Goal: Information Seeking & Learning: Learn about a topic

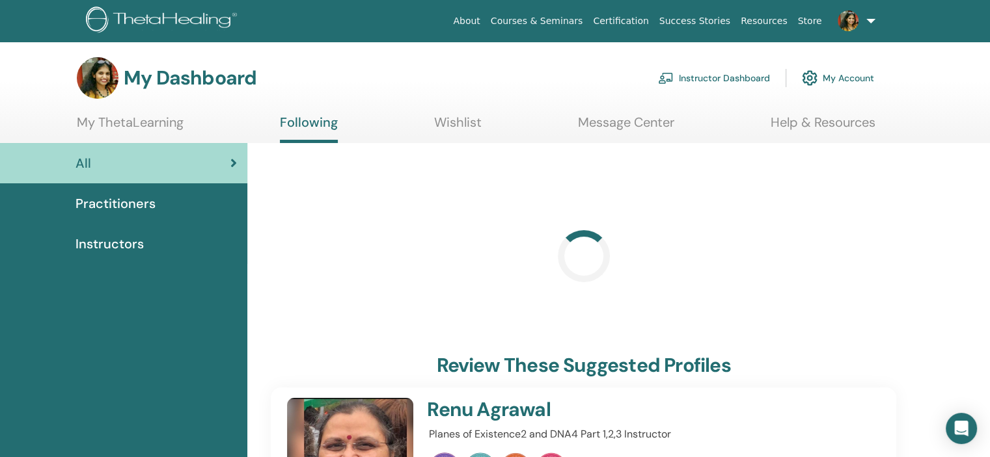
click at [660, 123] on link "Message Center" at bounding box center [626, 127] width 96 height 25
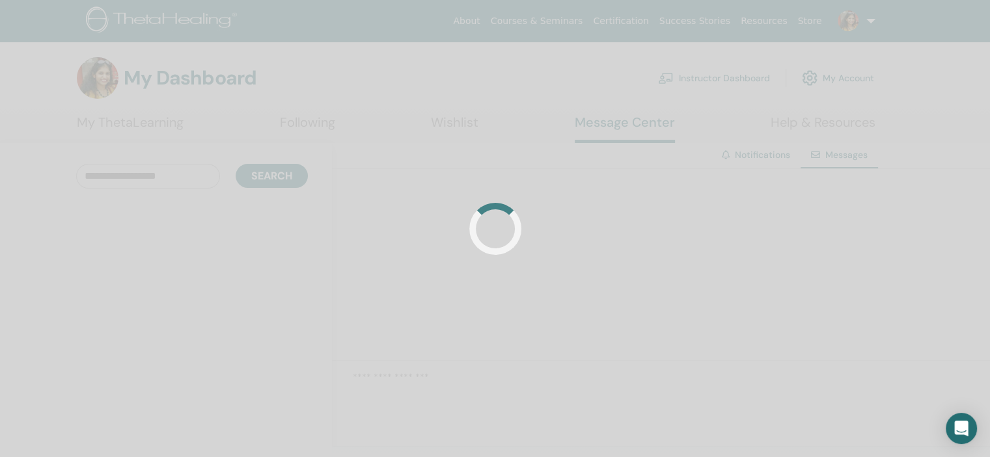
click at [854, 73] on div at bounding box center [495, 228] width 990 height 457
click at [905, 92] on div at bounding box center [495, 228] width 990 height 457
click at [906, 94] on div at bounding box center [495, 228] width 990 height 457
click at [244, 96] on div "My Dashboard Instructor Dashboard My Account" at bounding box center [475, 78] width 797 height 42
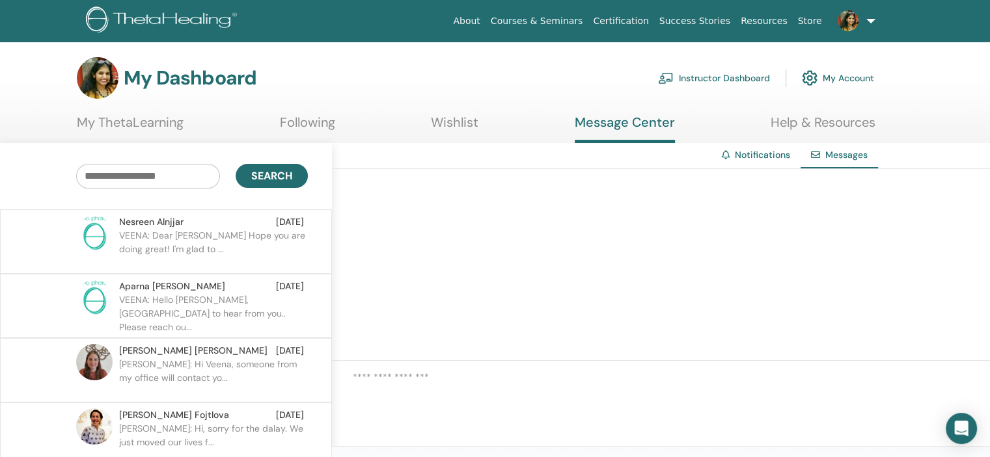
click at [161, 126] on link "My ThetaLearning" at bounding box center [130, 127] width 107 height 25
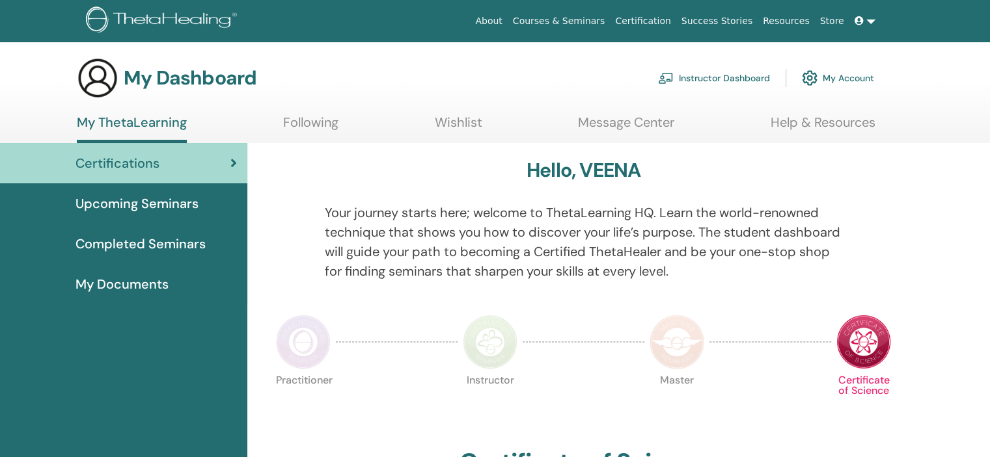
click at [147, 219] on link "Upcoming Seminars" at bounding box center [123, 203] width 247 height 40
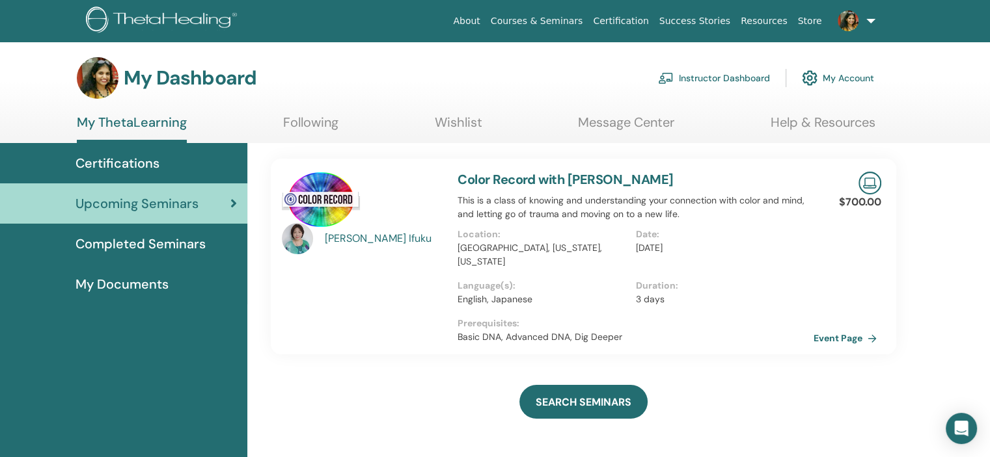
click at [146, 252] on span "Completed Seminars" at bounding box center [140, 244] width 130 height 20
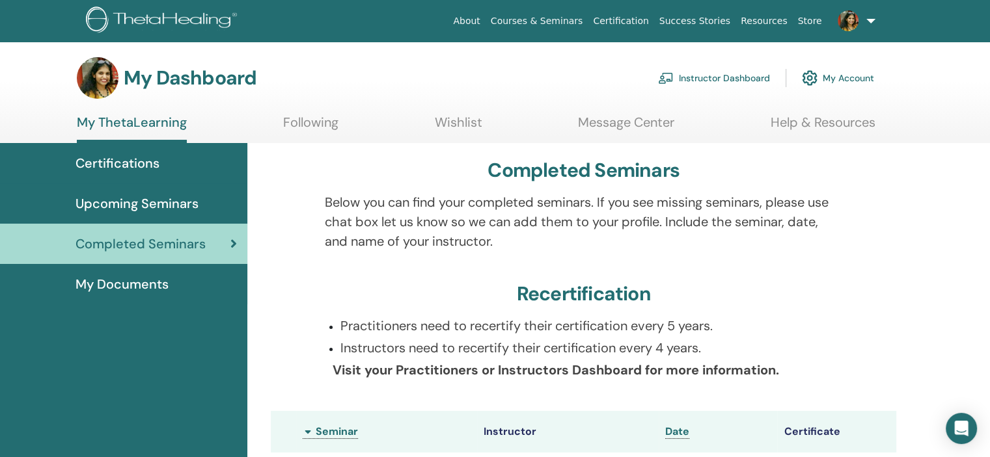
click at [165, 278] on span "My Documents" at bounding box center [121, 285] width 93 height 20
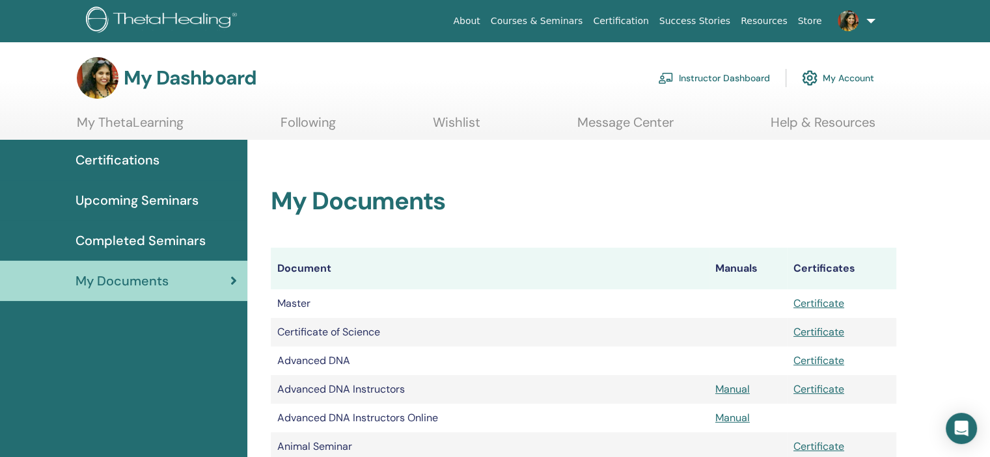
click at [159, 152] on div "Certifications" at bounding box center [123, 160] width 226 height 20
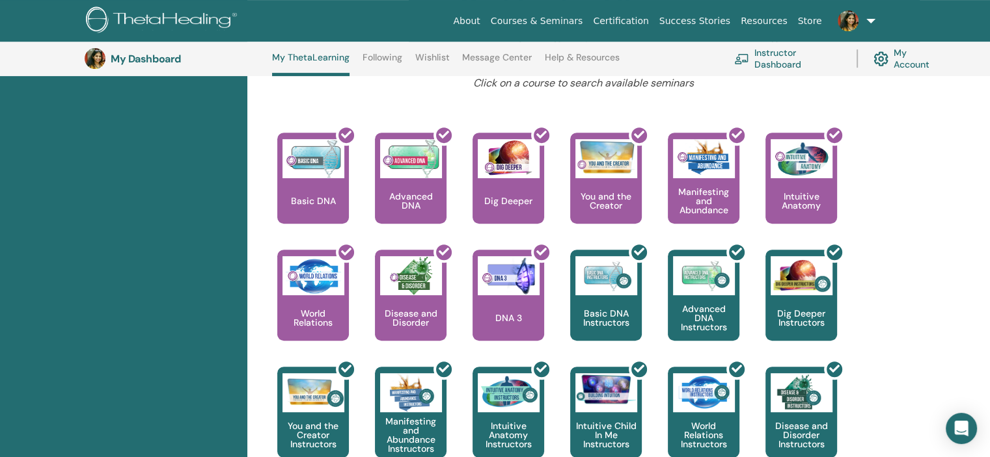
scroll to position [294, 0]
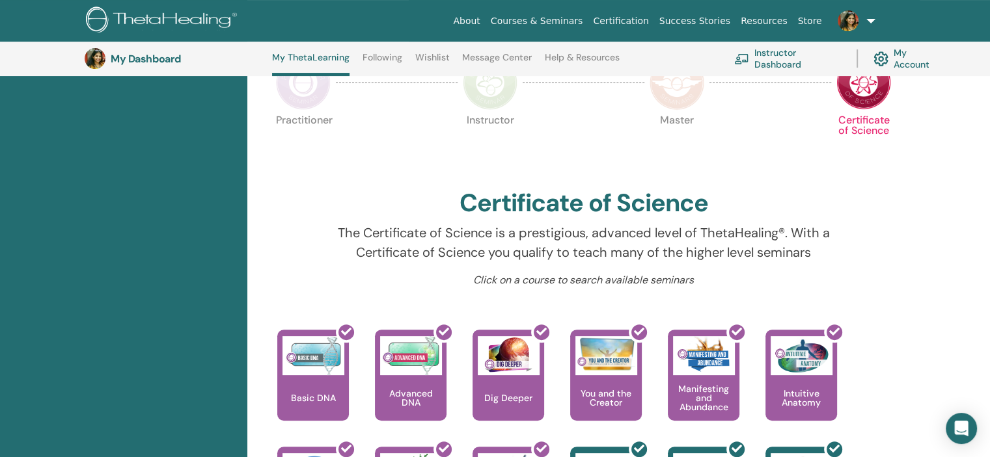
click at [278, 84] on img at bounding box center [303, 82] width 55 height 55
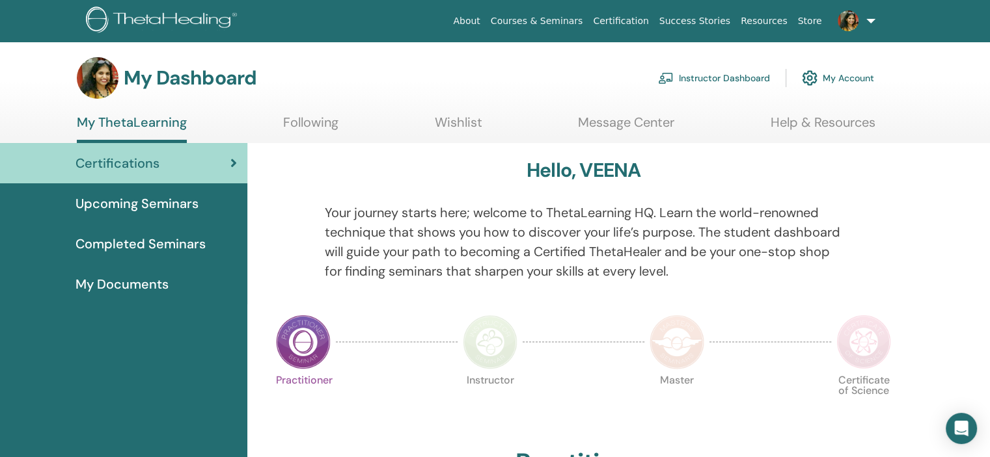
click at [528, 369] on div at bounding box center [583, 342] width 122 height 60
click at [511, 352] on img at bounding box center [490, 342] width 55 height 55
